Goal: Transaction & Acquisition: Book appointment/travel/reservation

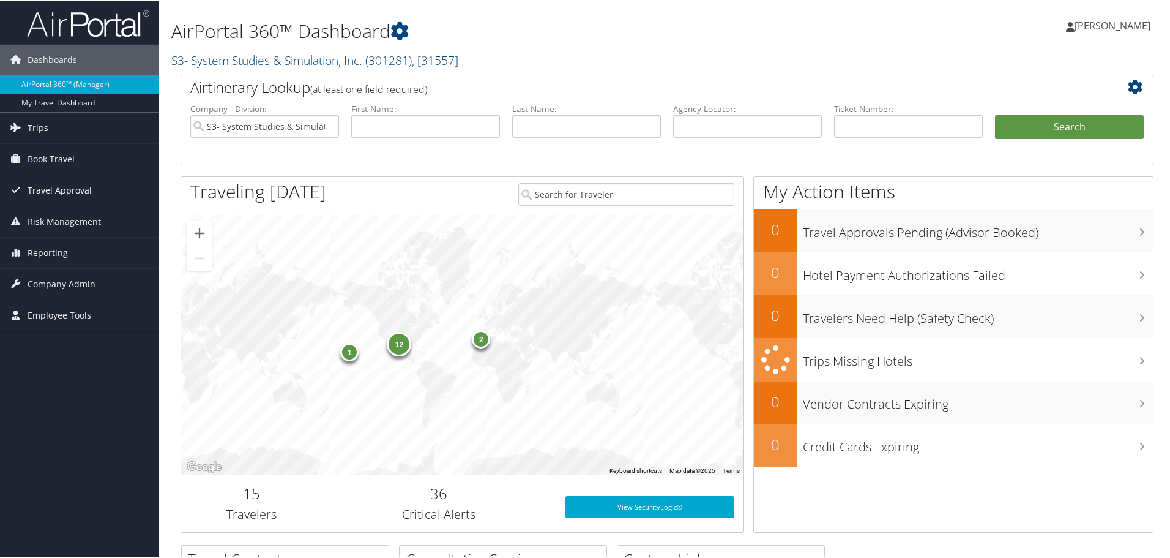
click at [55, 190] on span "Travel Approval" at bounding box center [60, 189] width 64 height 31
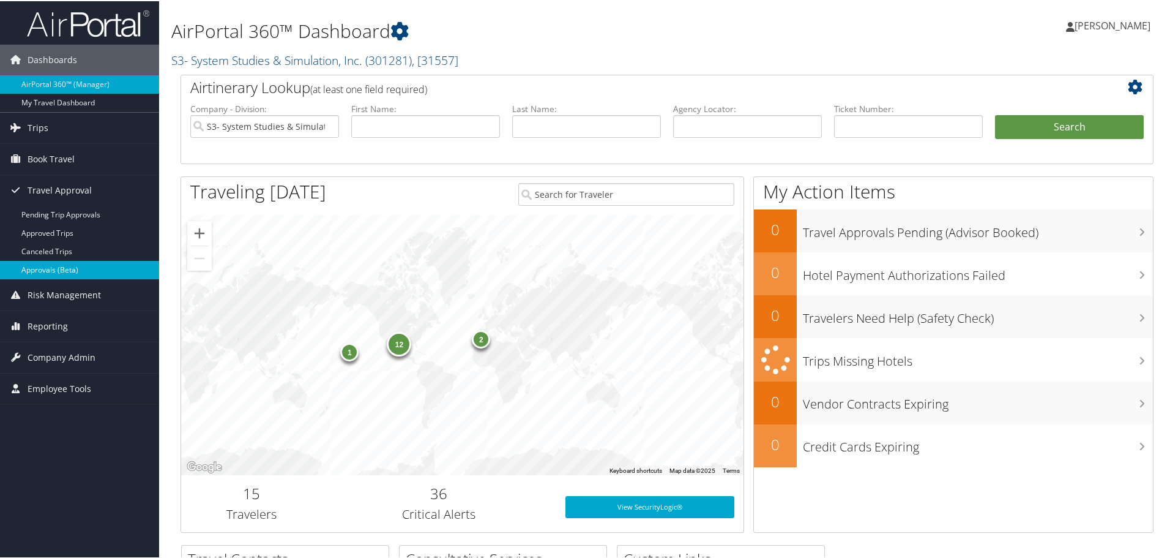
click at [83, 272] on link "Approvals (Beta)" at bounding box center [79, 269] width 159 height 18
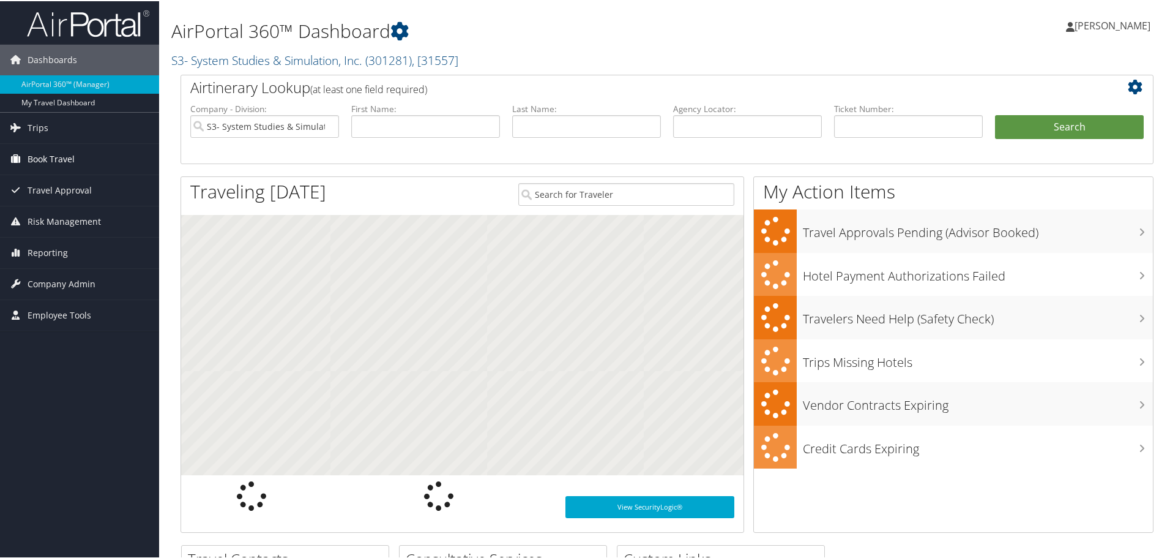
click at [75, 160] on link "Book Travel" at bounding box center [79, 158] width 159 height 31
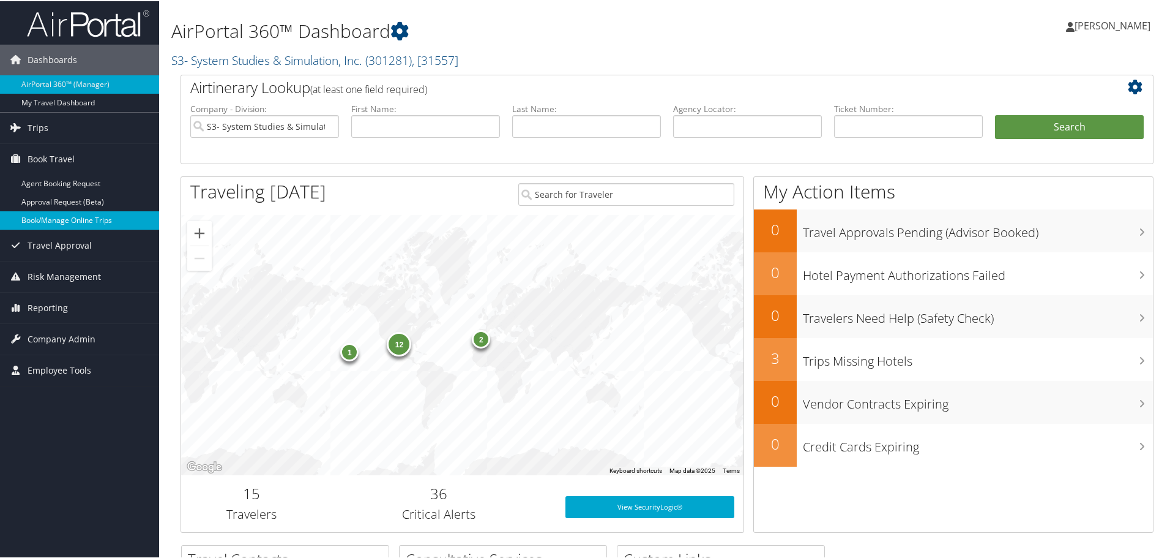
click at [73, 216] on link "Book/Manage Online Trips" at bounding box center [79, 219] width 159 height 18
